Goal: Check status: Check status

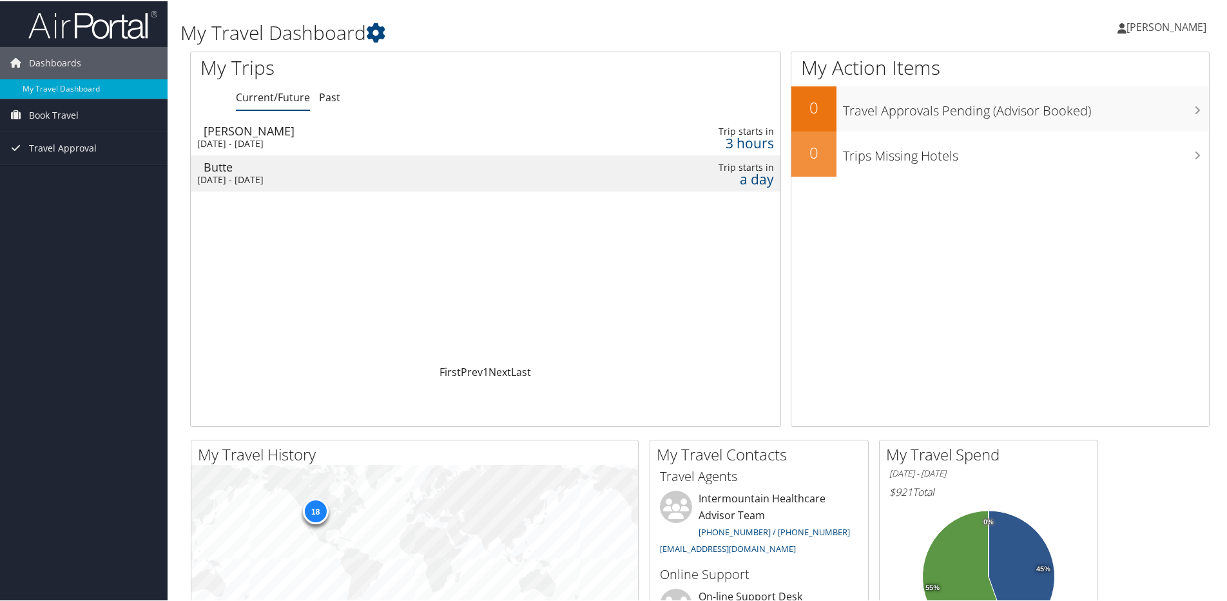
click at [312, 173] on div "[DATE] - [DATE]" at bounding box center [381, 179] width 368 height 12
click at [271, 134] on div "[PERSON_NAME]" at bounding box center [388, 130] width 368 height 12
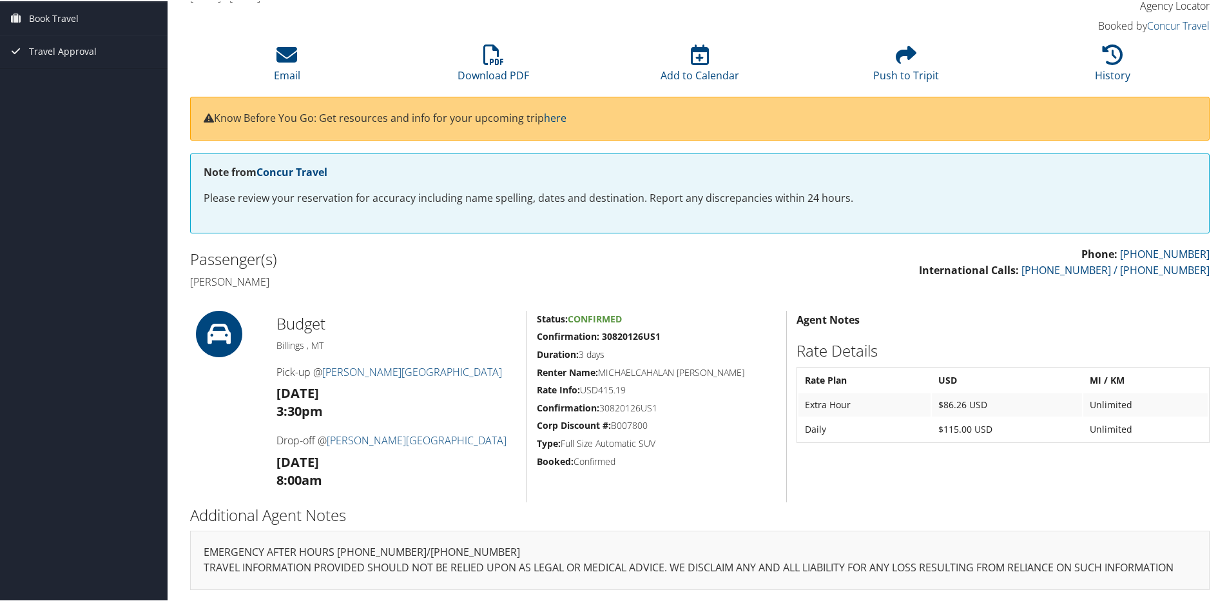
scroll to position [78, 0]
